Goal: Task Accomplishment & Management: Use online tool/utility

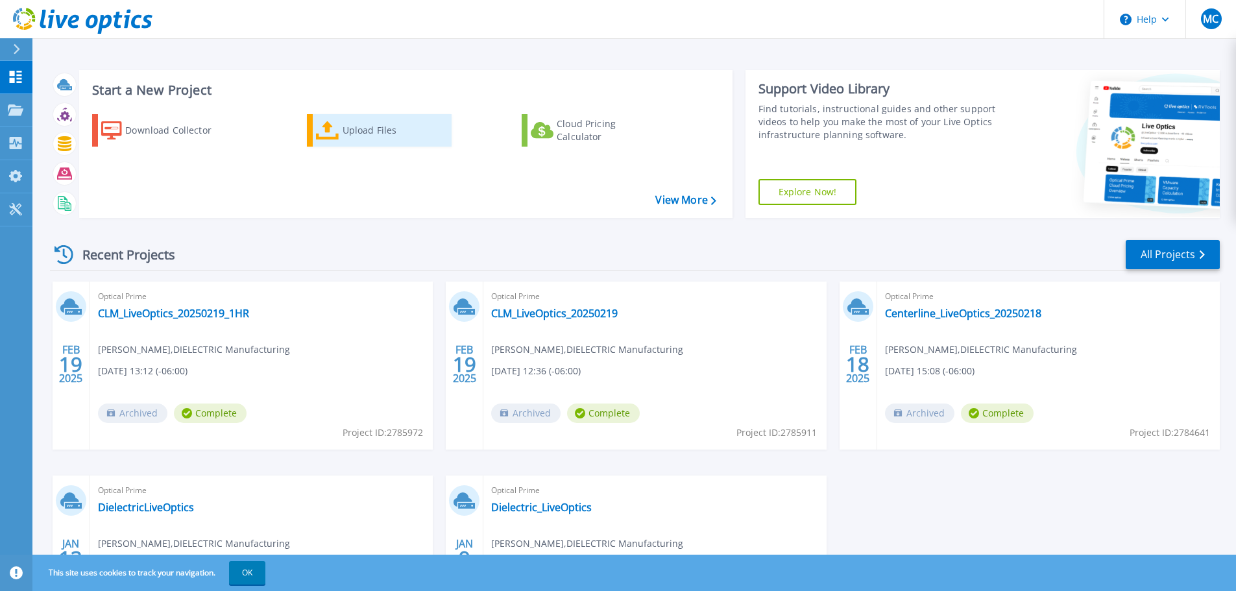
click at [371, 131] on div "Upload Files" at bounding box center [395, 130] width 104 height 26
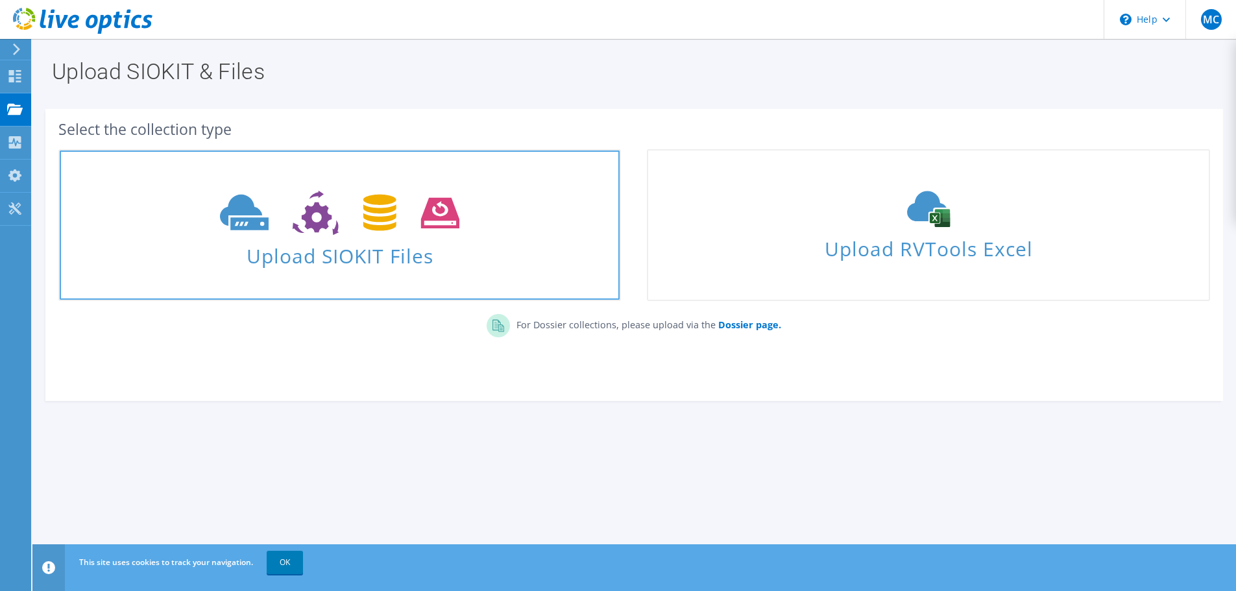
click at [398, 260] on span "Upload SIOKIT Files" at bounding box center [340, 252] width 560 height 28
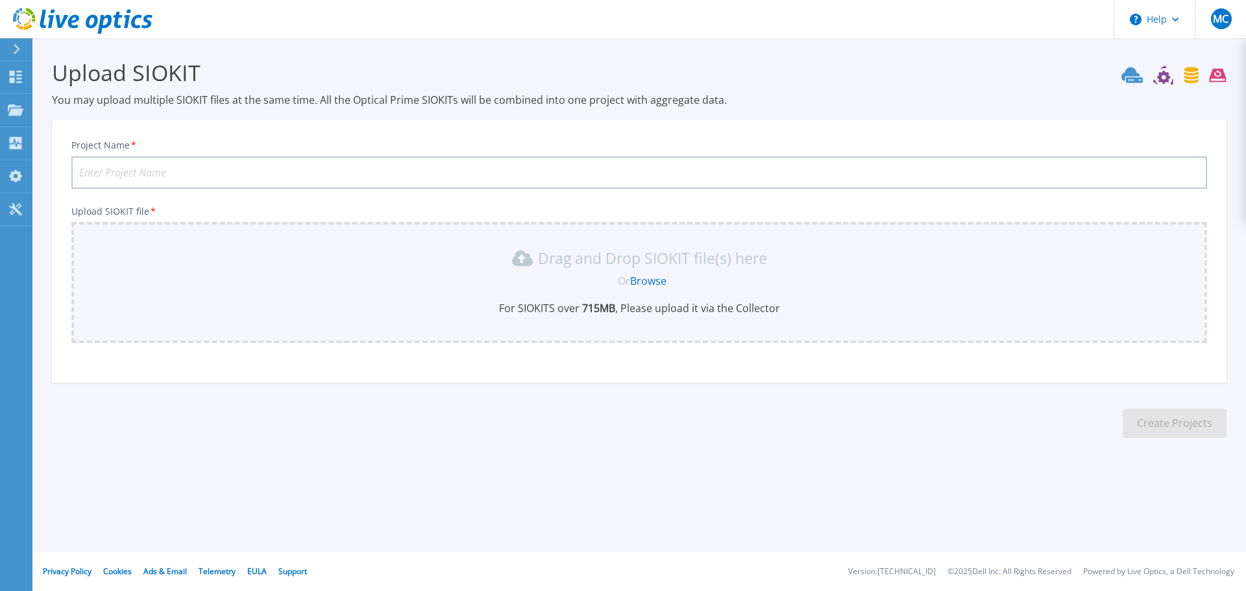
click at [642, 276] on link "Browse" at bounding box center [648, 281] width 36 height 14
click at [639, 278] on link "Browse" at bounding box center [648, 281] width 36 height 14
click at [36, 78] on p "Dashboard" at bounding box center [58, 78] width 48 height 34
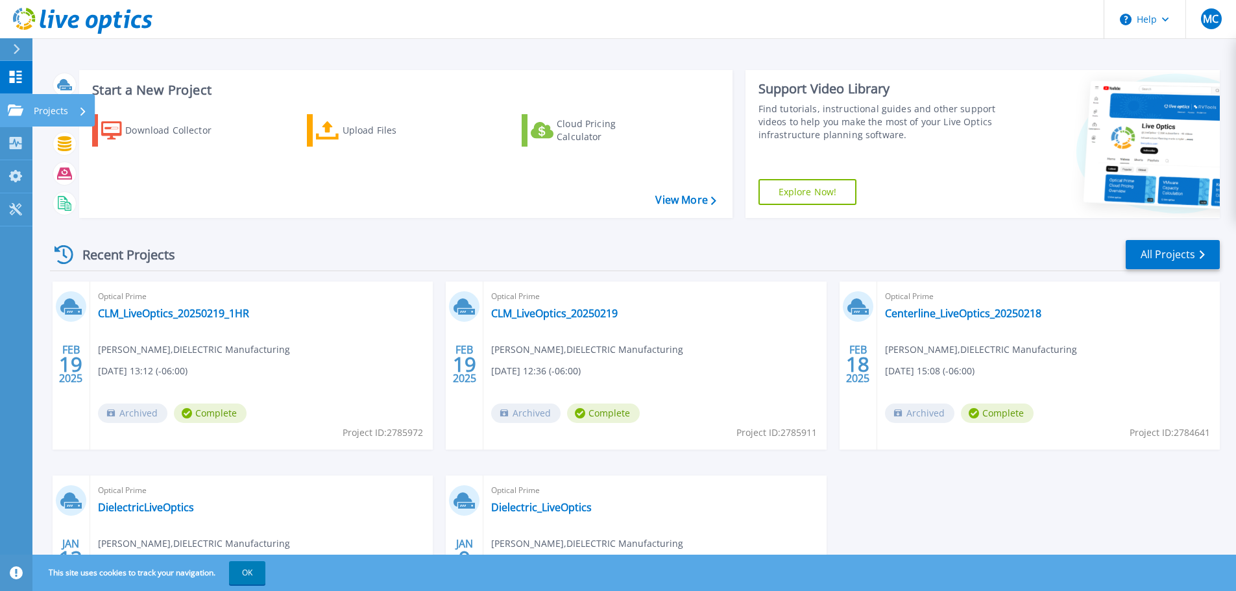
click at [51, 108] on p "Projects" at bounding box center [51, 111] width 34 height 34
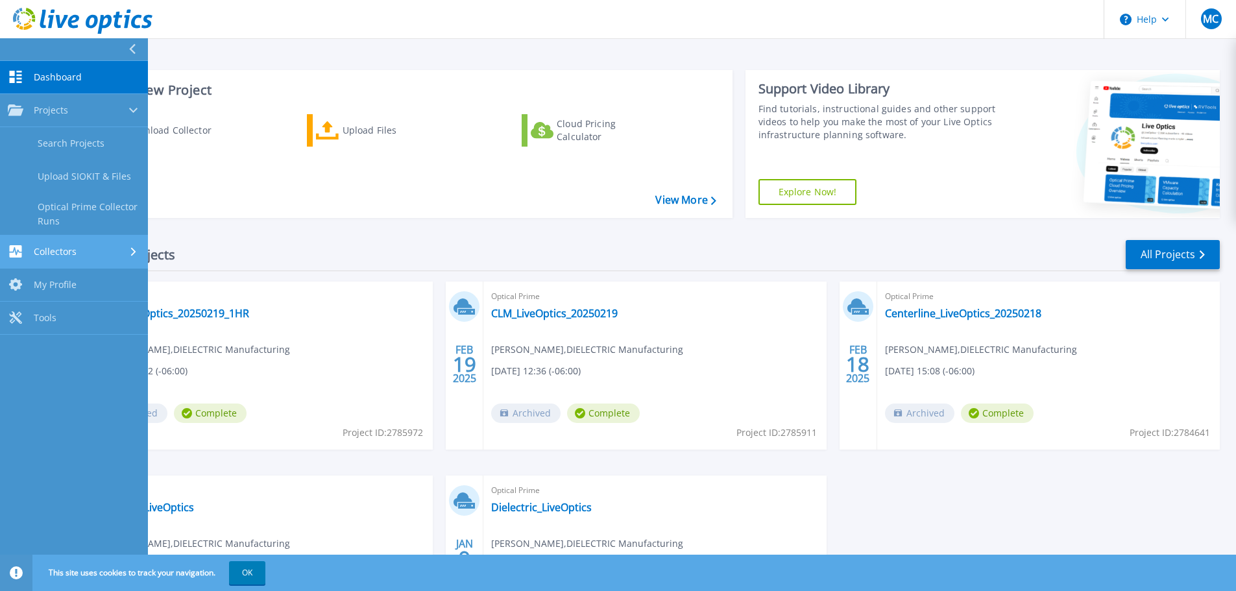
click at [55, 253] on span "Collectors" at bounding box center [55, 252] width 43 height 12
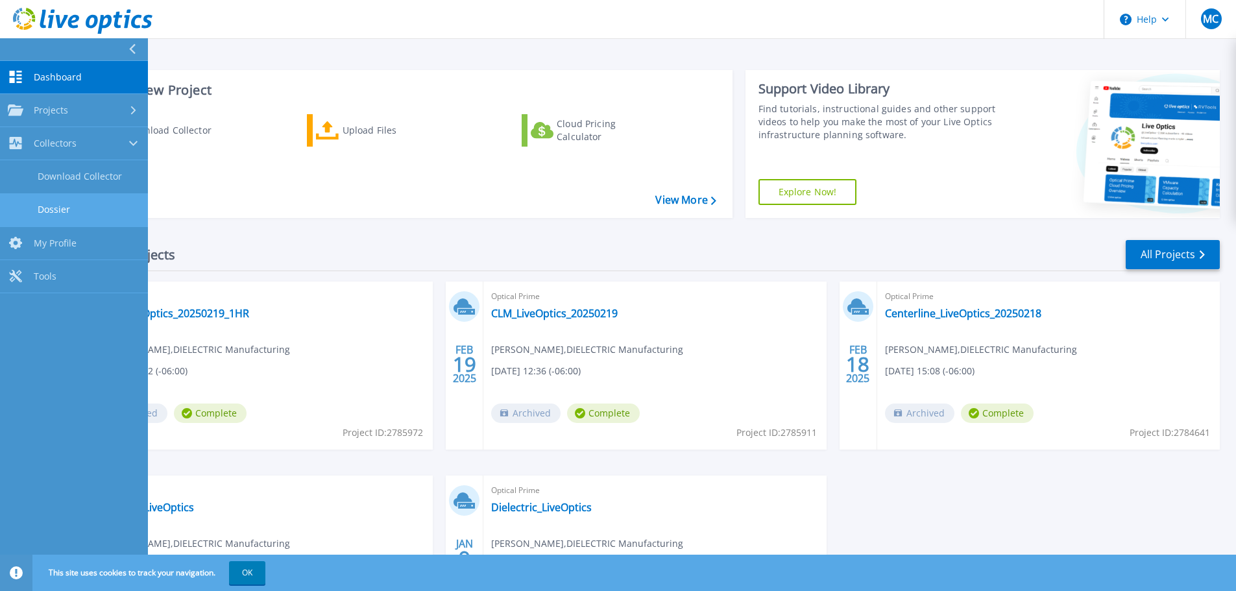
click at [64, 214] on link "Dossier" at bounding box center [74, 209] width 148 height 33
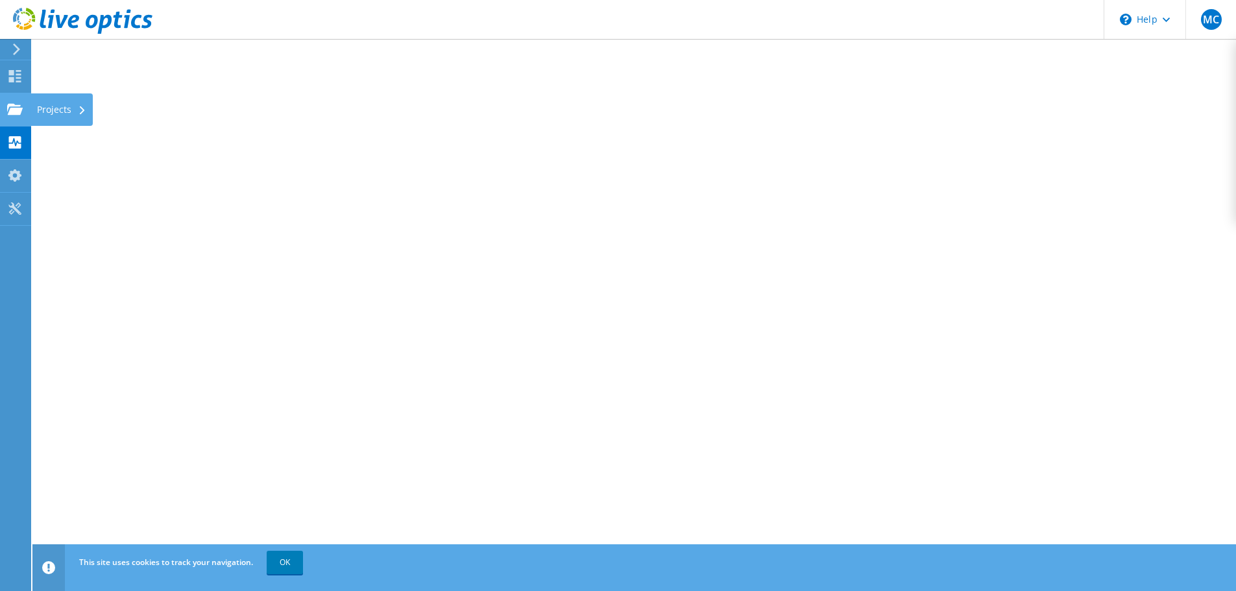
click at [18, 114] on use at bounding box center [15, 108] width 16 height 11
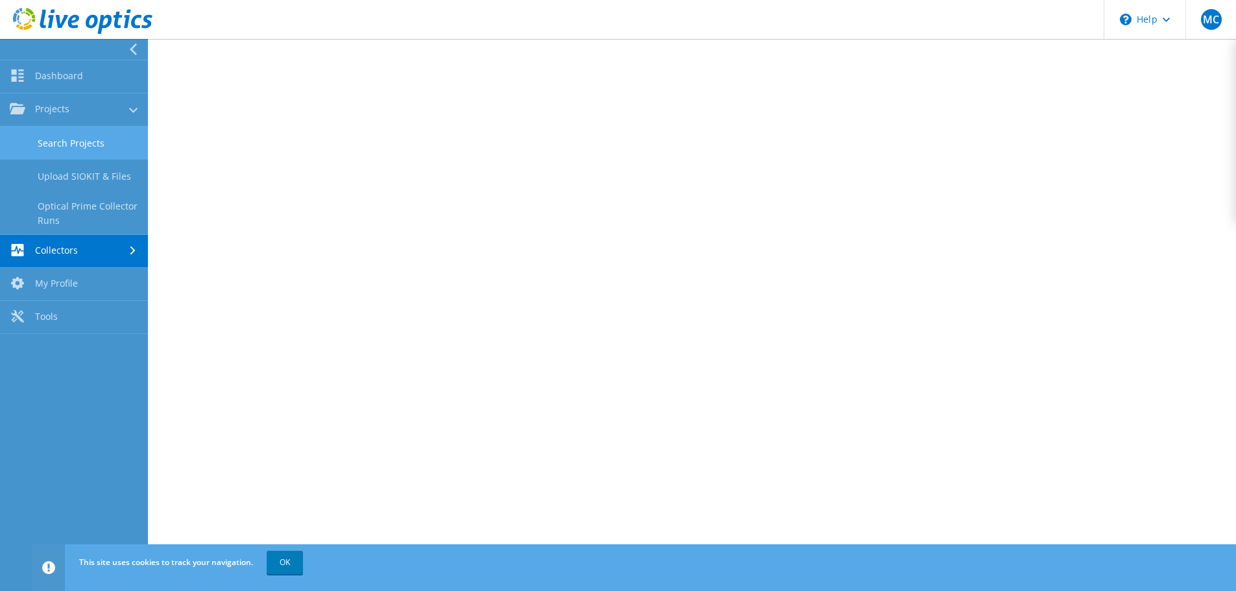
click at [54, 136] on link "Search Projects" at bounding box center [74, 143] width 148 height 33
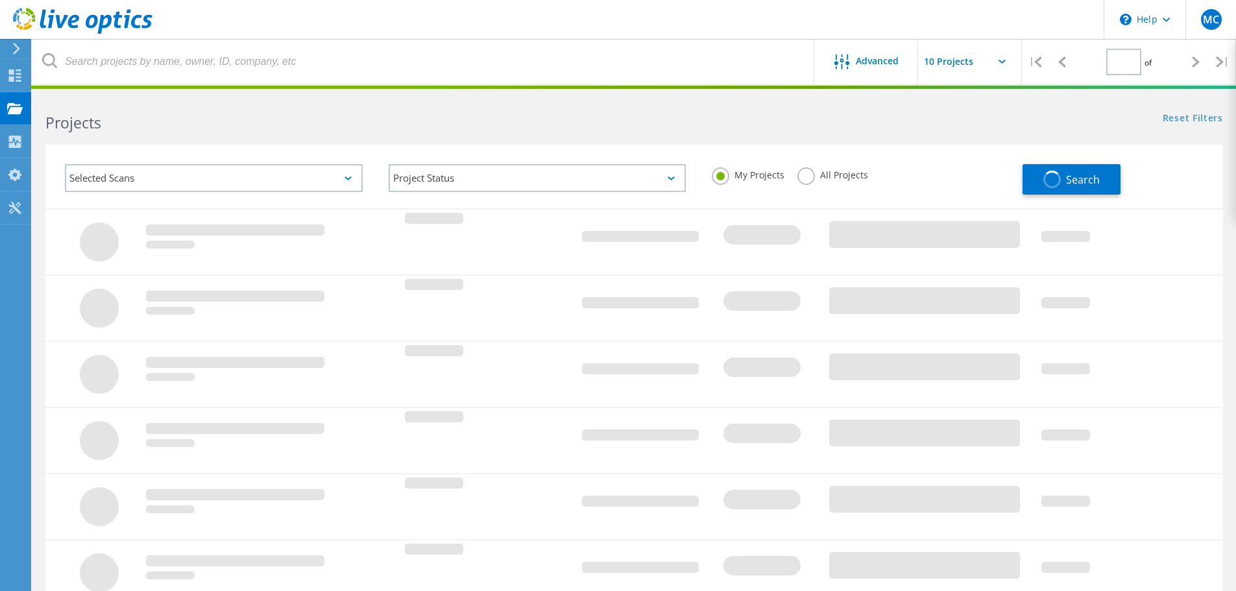
type input "1"
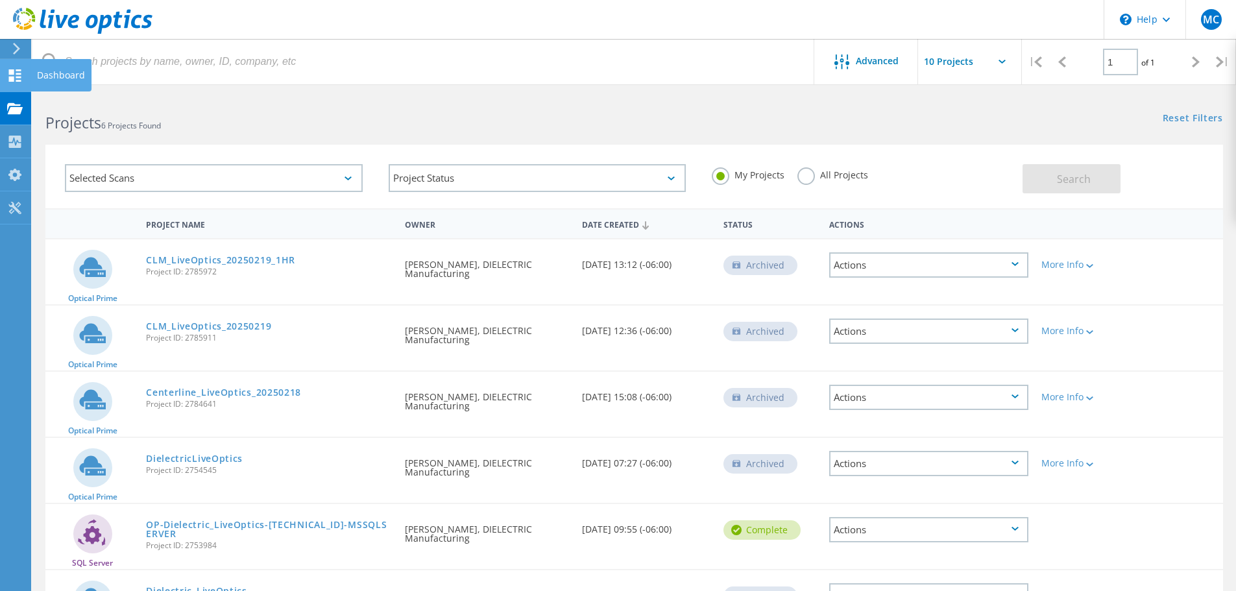
click at [17, 79] on icon at bounding box center [15, 75] width 16 height 12
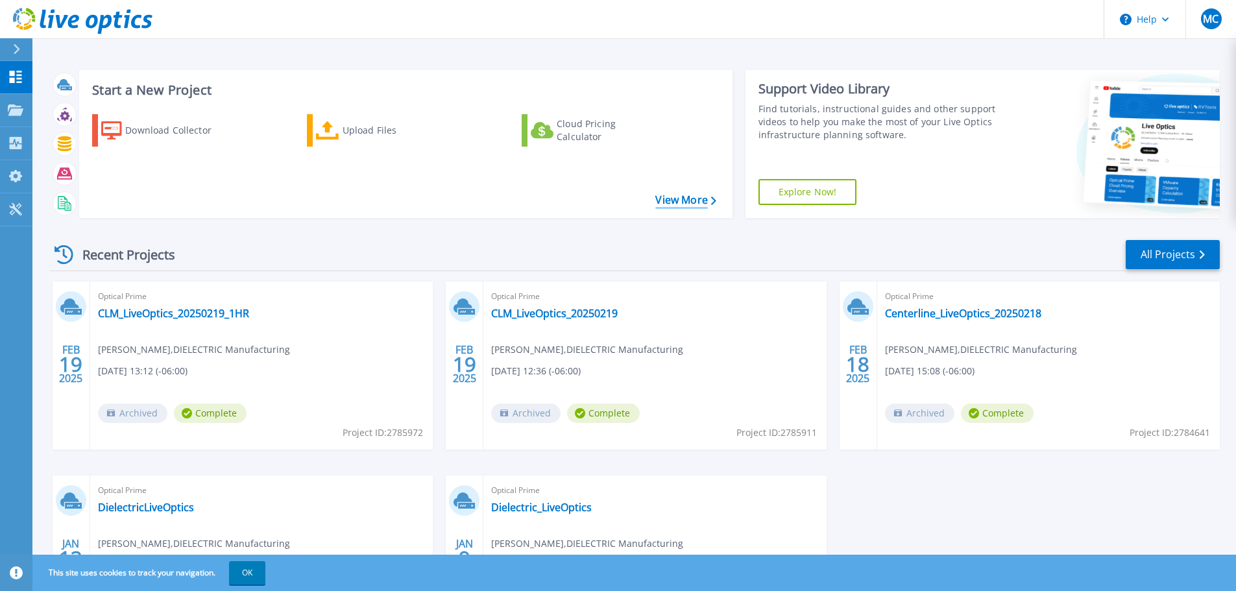
click at [670, 194] on link "View More" at bounding box center [686, 200] width 60 height 12
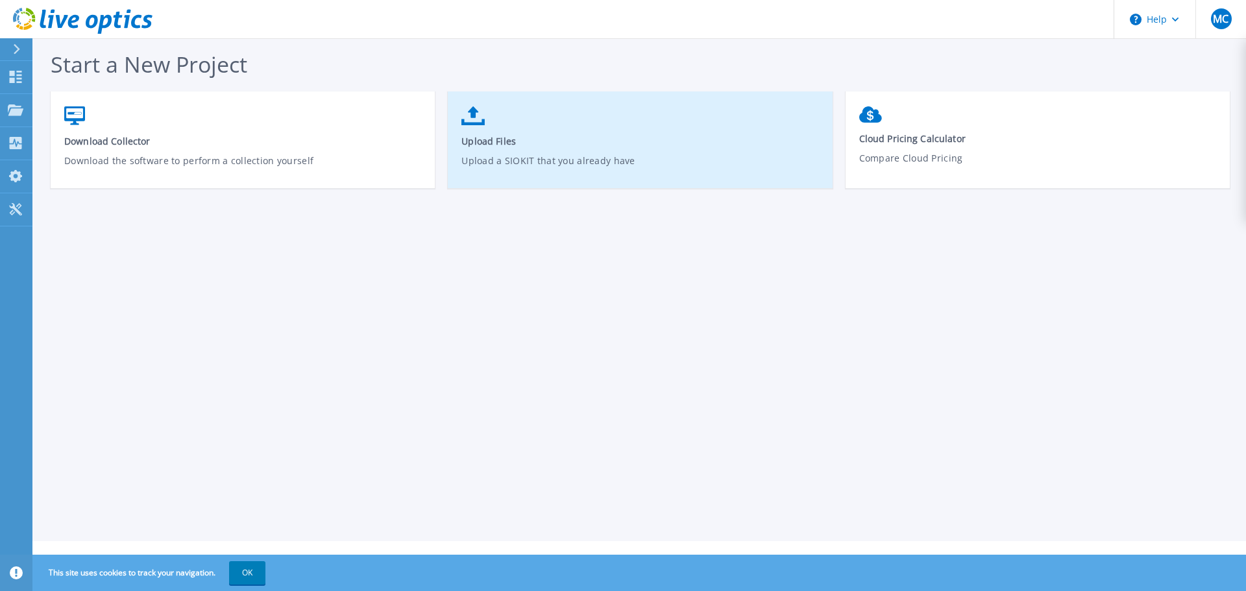
click at [533, 160] on p "Upload a SIOKIT that you already have" at bounding box center [640, 169] width 358 height 30
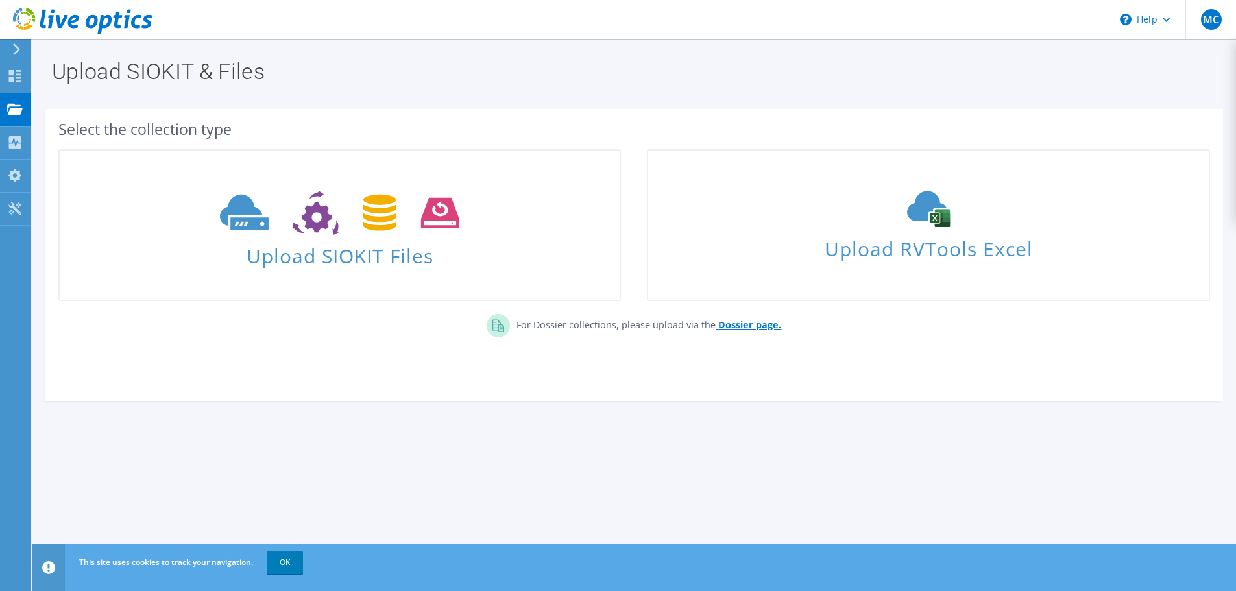
click at [737, 326] on b "Dossier page." at bounding box center [749, 325] width 63 height 12
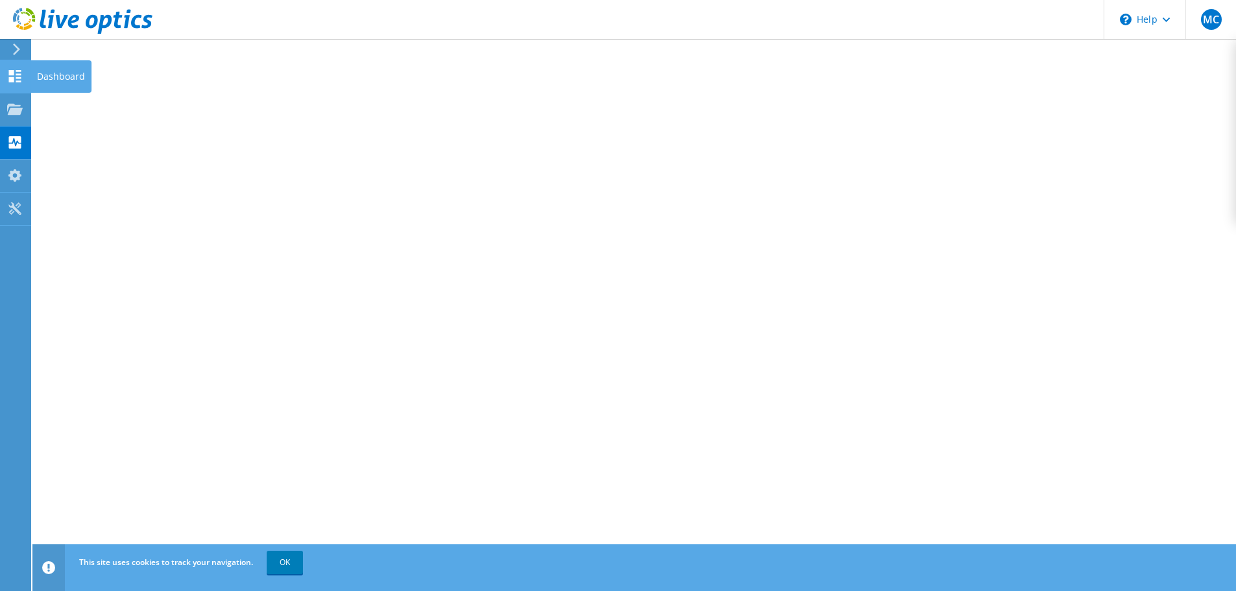
click at [16, 74] on use at bounding box center [15, 76] width 12 height 12
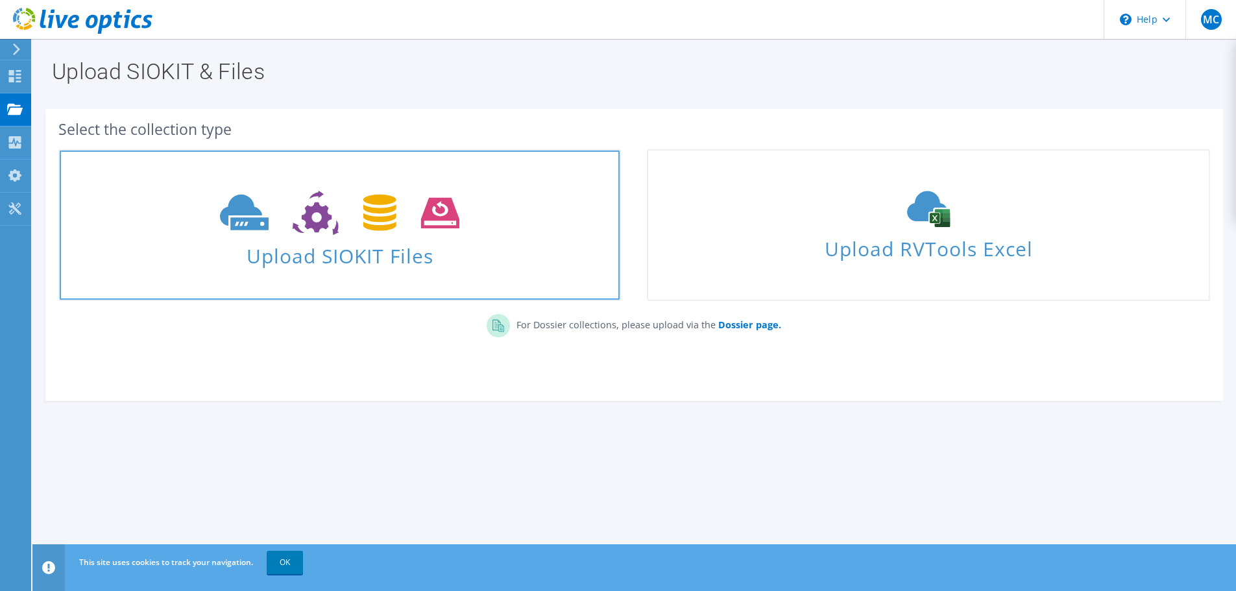
click at [417, 251] on span "Upload SIOKIT Files" at bounding box center [340, 252] width 560 height 28
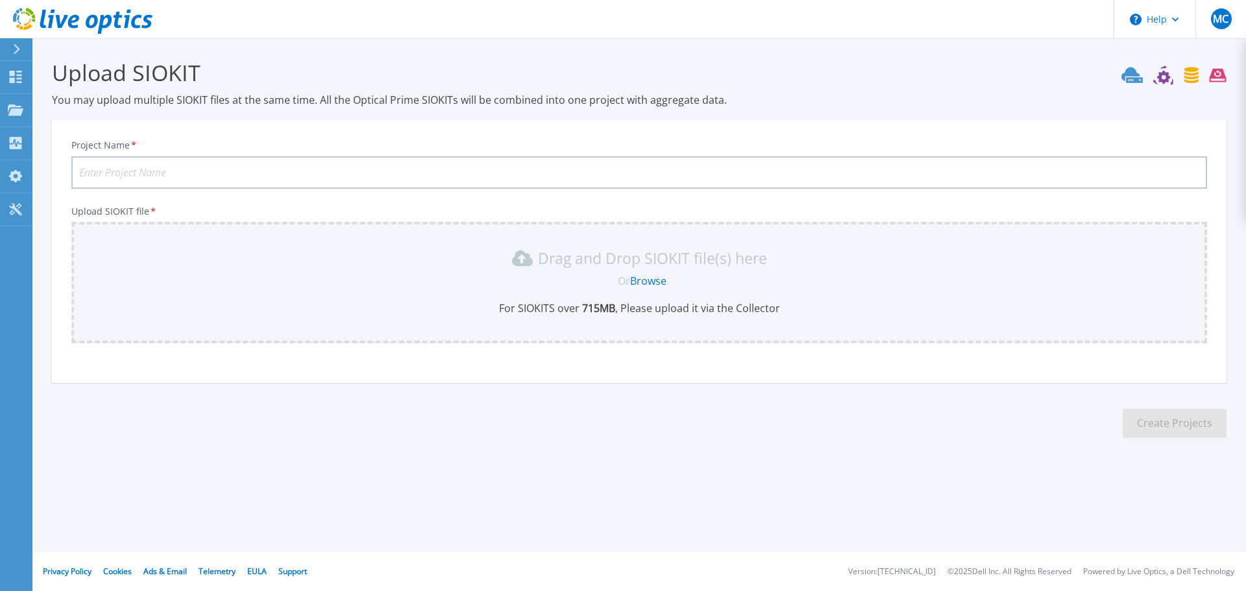
click at [647, 281] on link "Browse" at bounding box center [648, 281] width 36 height 14
